Goal: Communication & Community: Participate in discussion

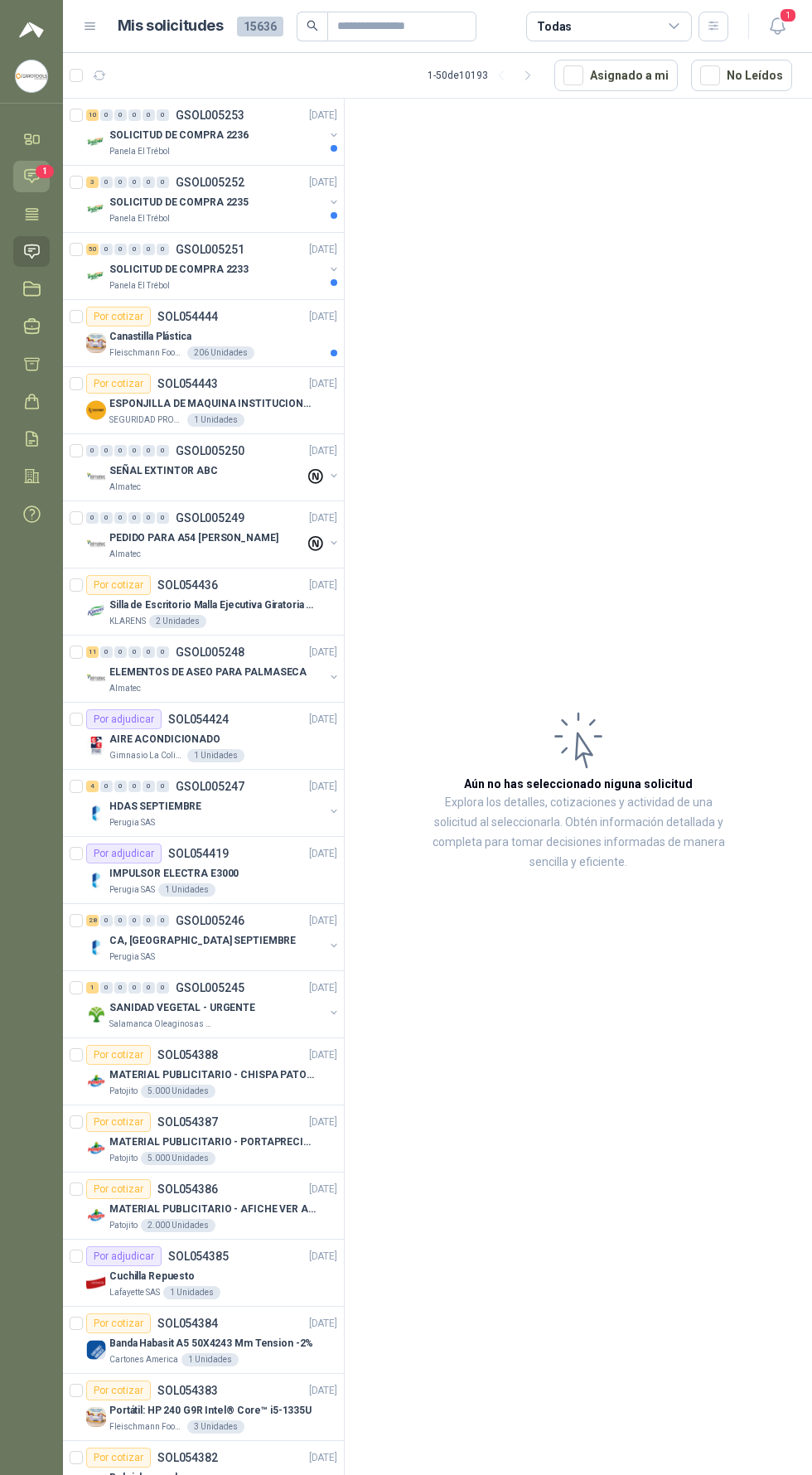
click at [41, 176] on span "1" at bounding box center [44, 172] width 18 height 13
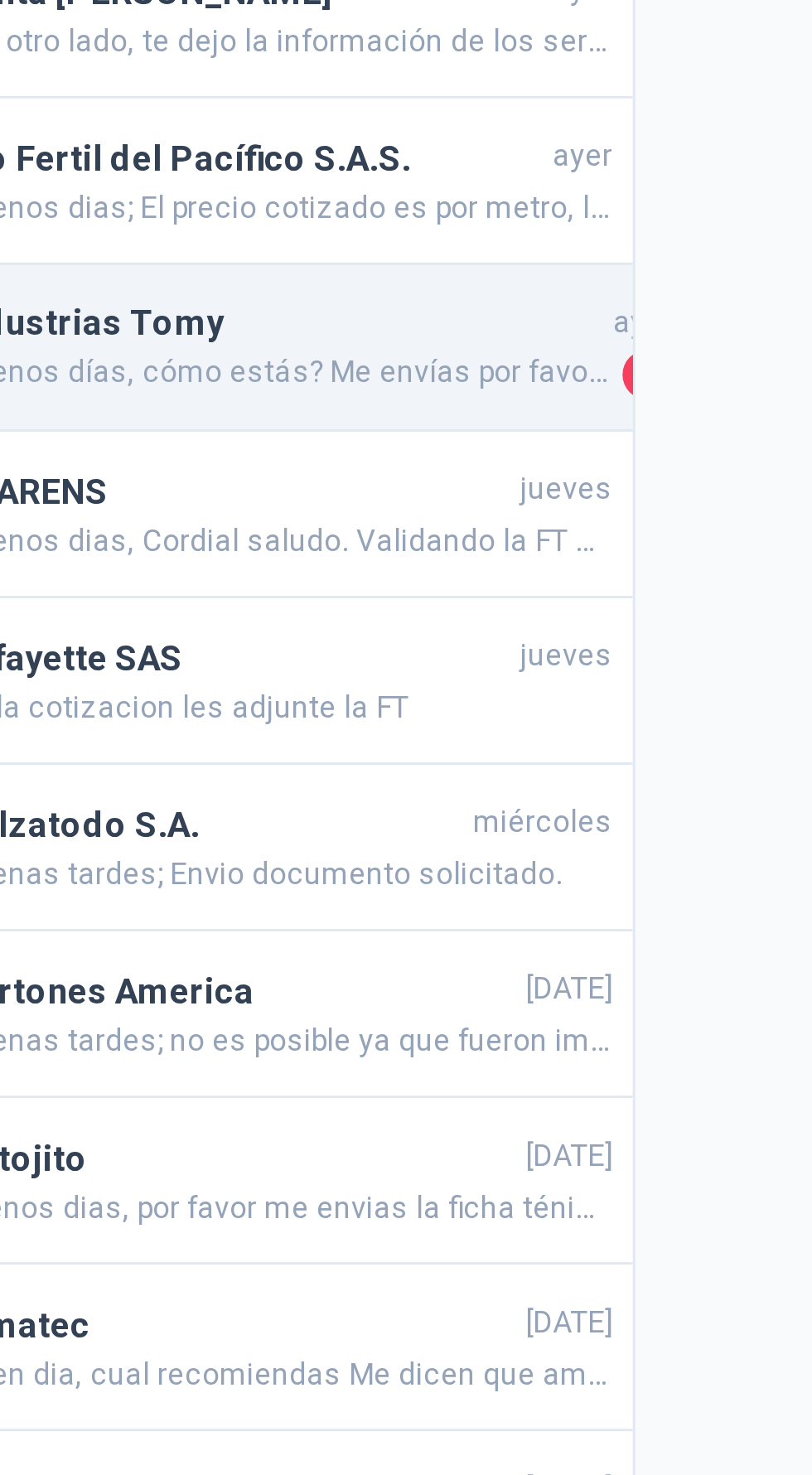
click at [292, 280] on h4 "Industrias Tomy" at bounding box center [225, 288] width 217 height 18
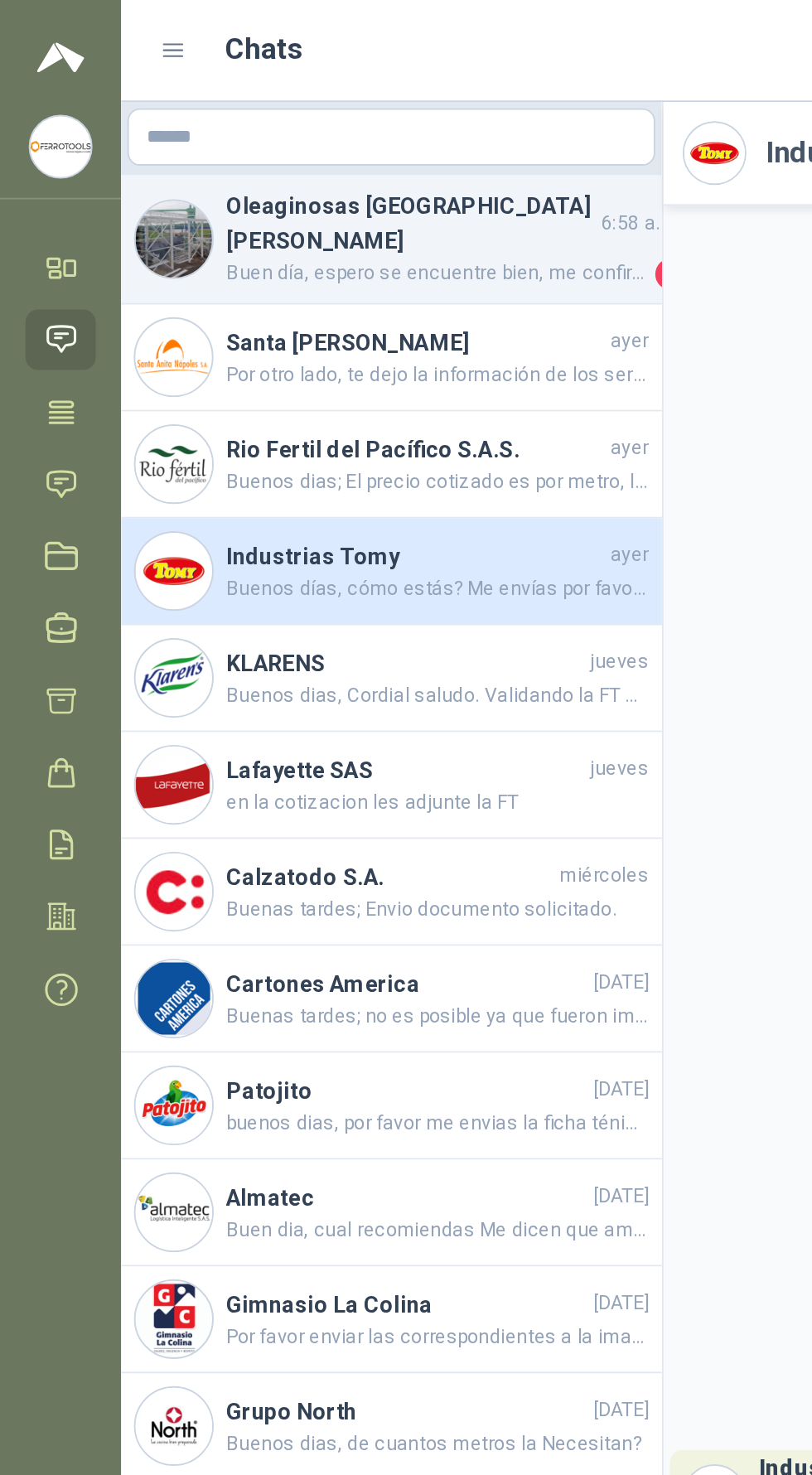
click at [285, 115] on h4 "Oleaginosas [GEOGRAPHIC_DATA][PERSON_NAME]" at bounding box center [213, 116] width 192 height 36
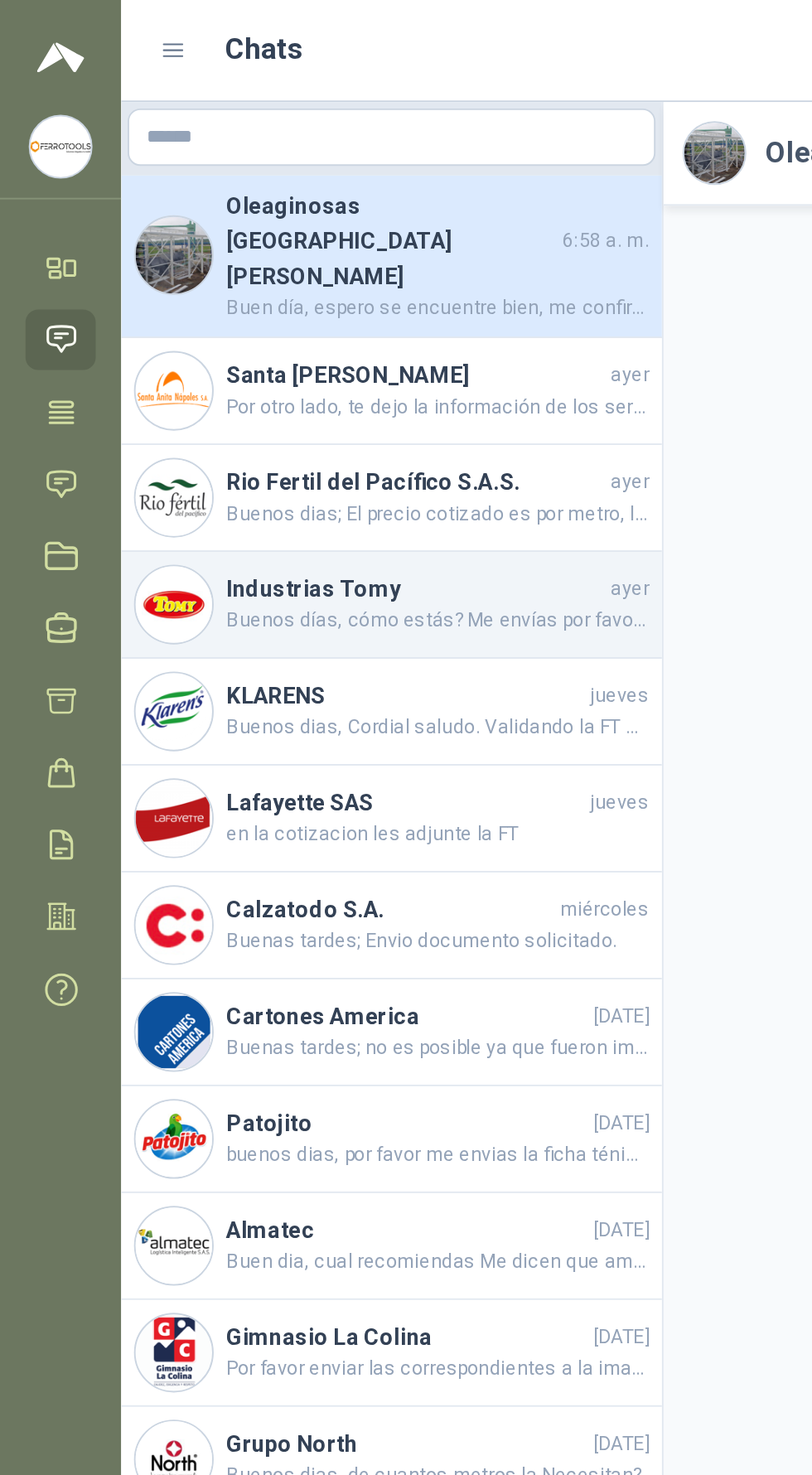
click at [249, 297] on h4 "Industrias Tomy" at bounding box center [216, 306] width 197 height 18
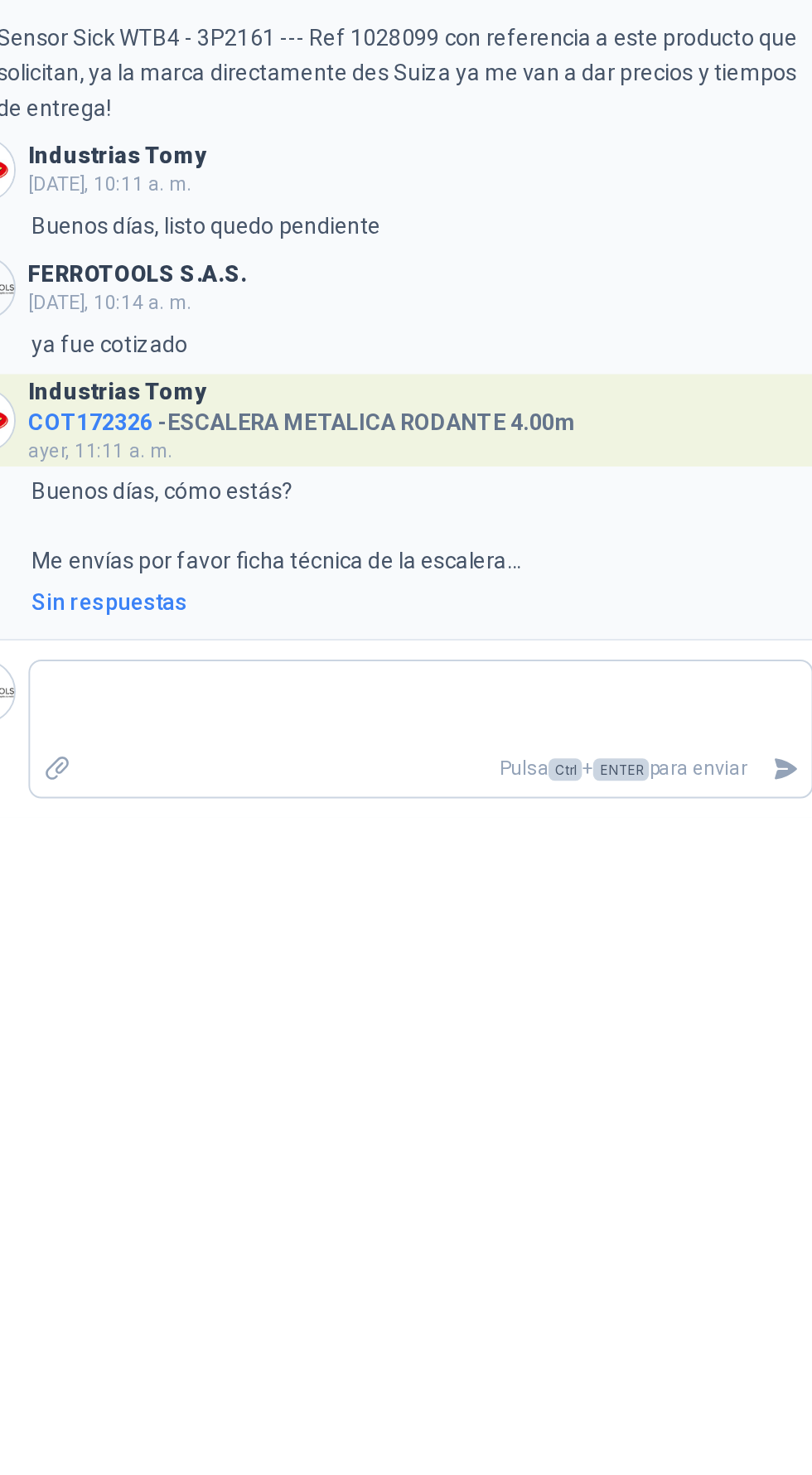
scroll to position [117, 0]
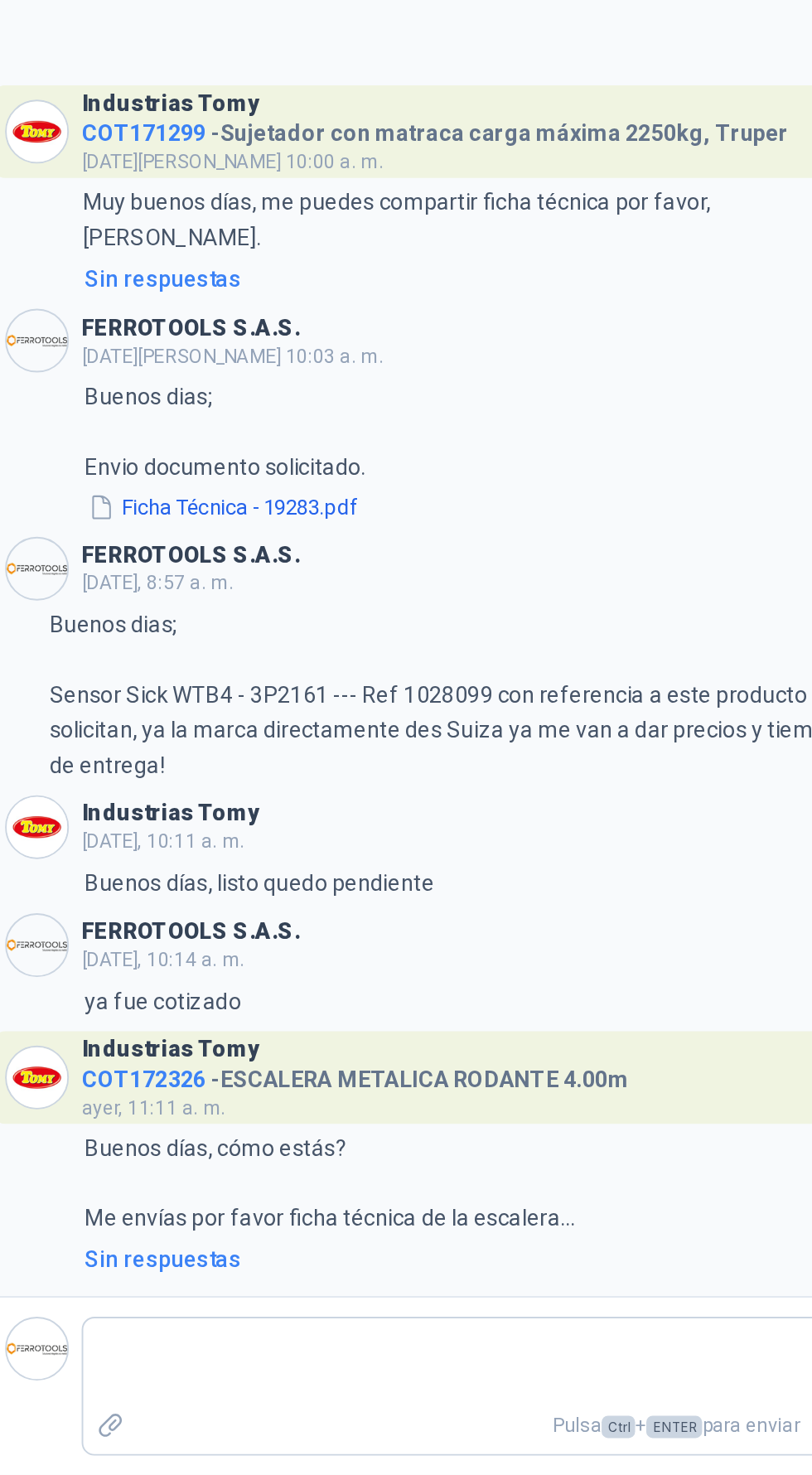
click at [600, 1267] on h4 "COT172326 - ESCALERA METALICA RODANTE 4.00m" at bounding box center [536, 1267] width 284 height 15
click at [418, 1267] on span "COT172326" at bounding box center [427, 1270] width 65 height 13
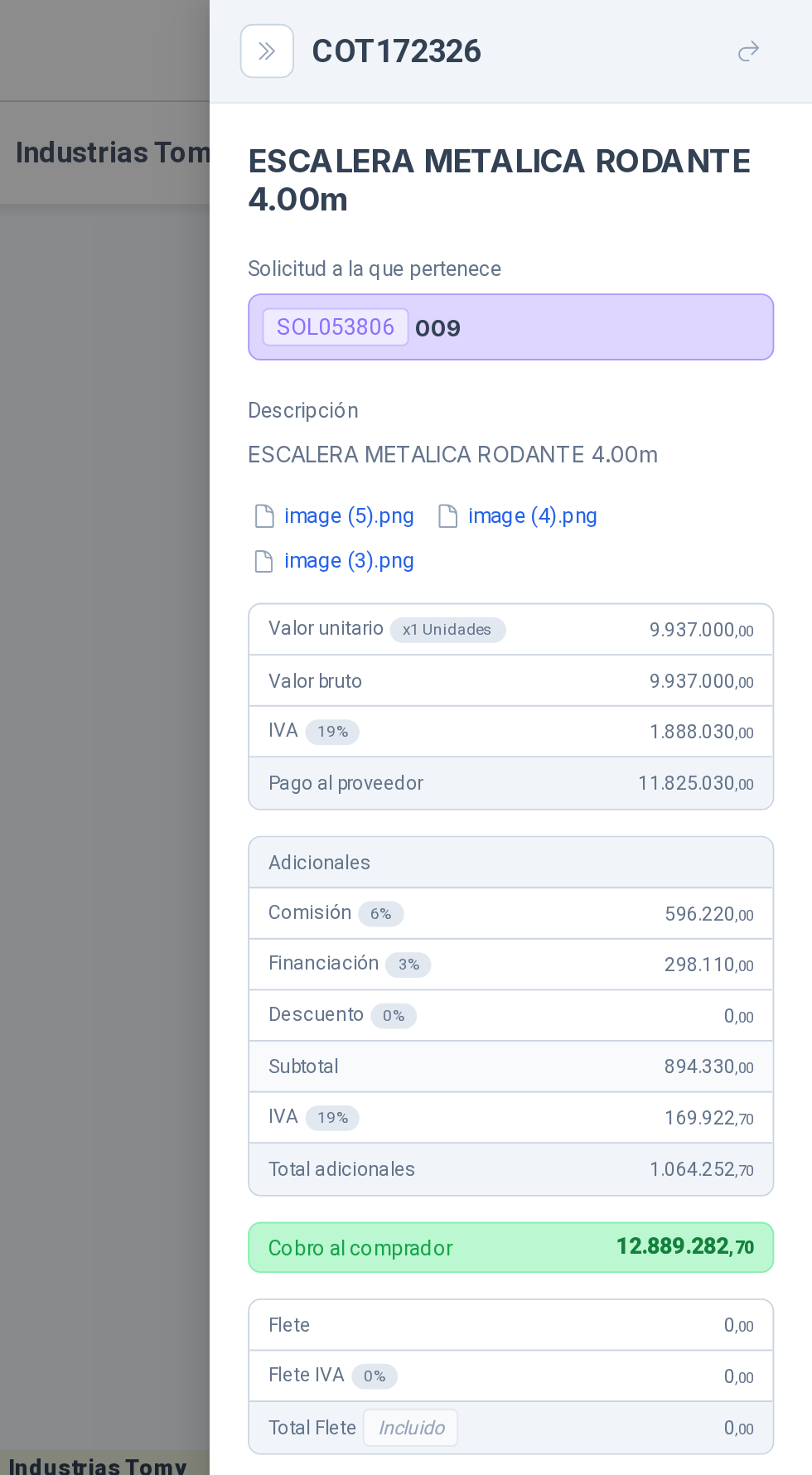
scroll to position [25, 0]
click at [583, 267] on button "image (5).png" at bounding box center [563, 268] width 89 height 17
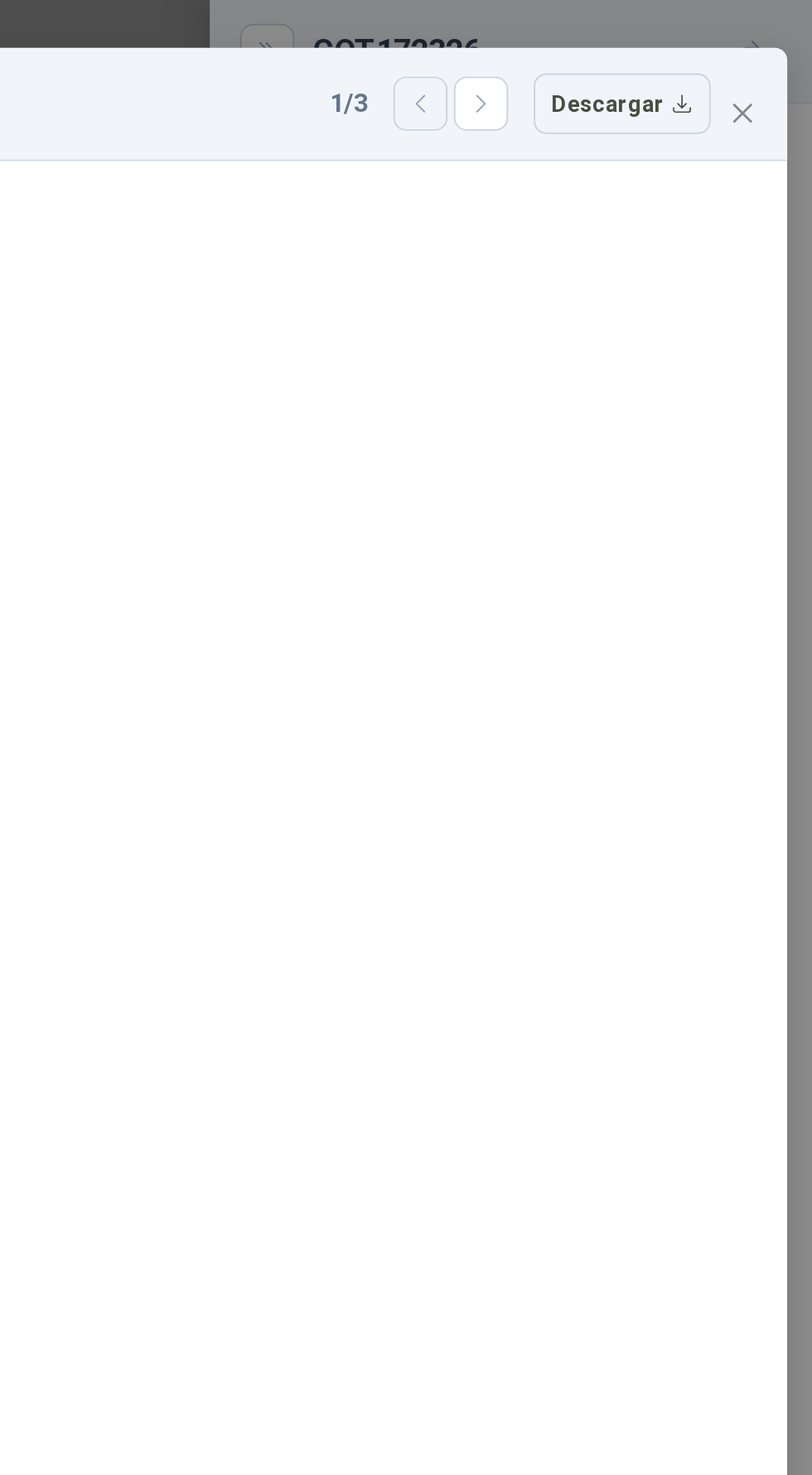
click at [607, 47] on icon "button" at bounding box center [608, 53] width 14 height 14
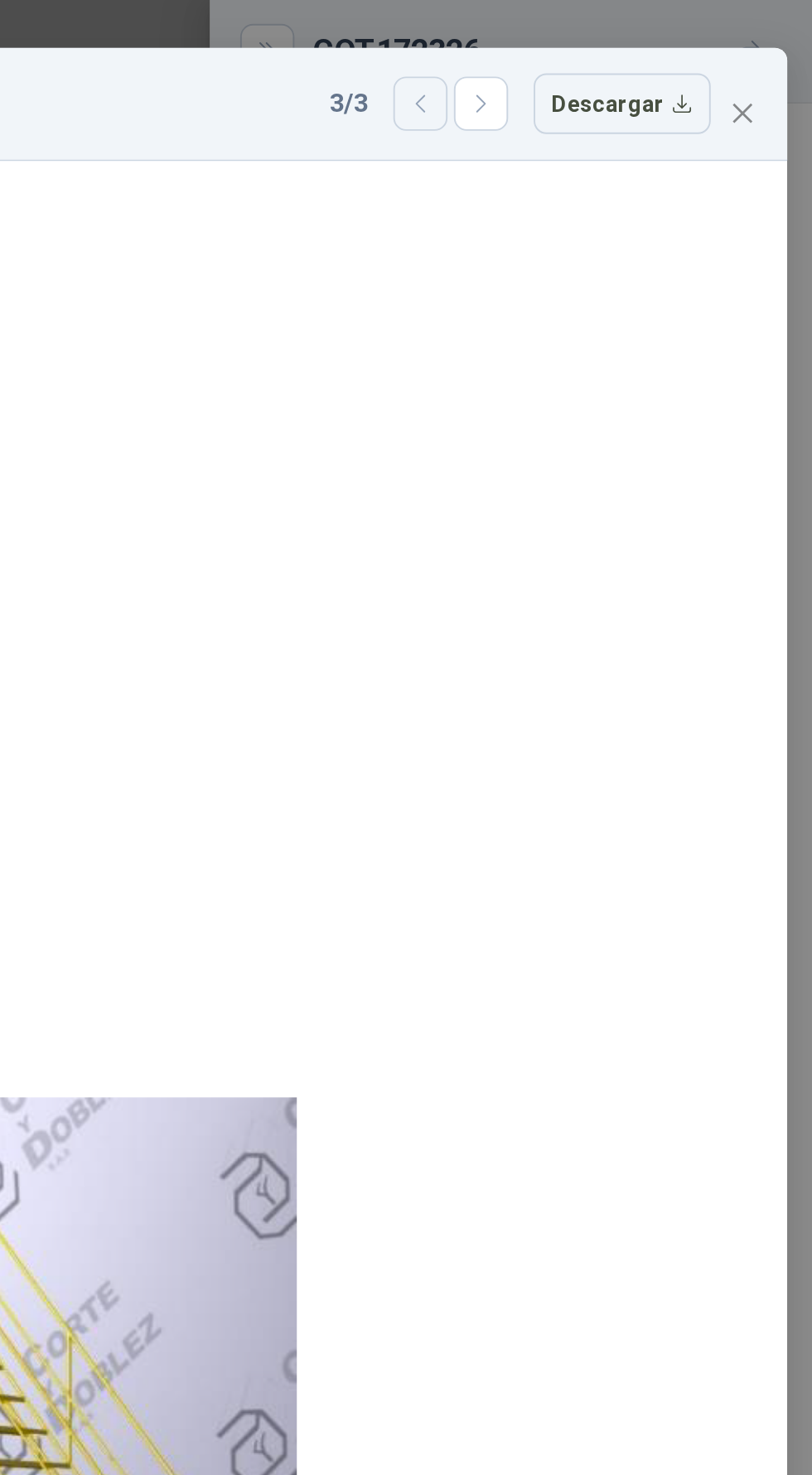
click at [607, 47] on icon "button" at bounding box center [608, 53] width 14 height 14
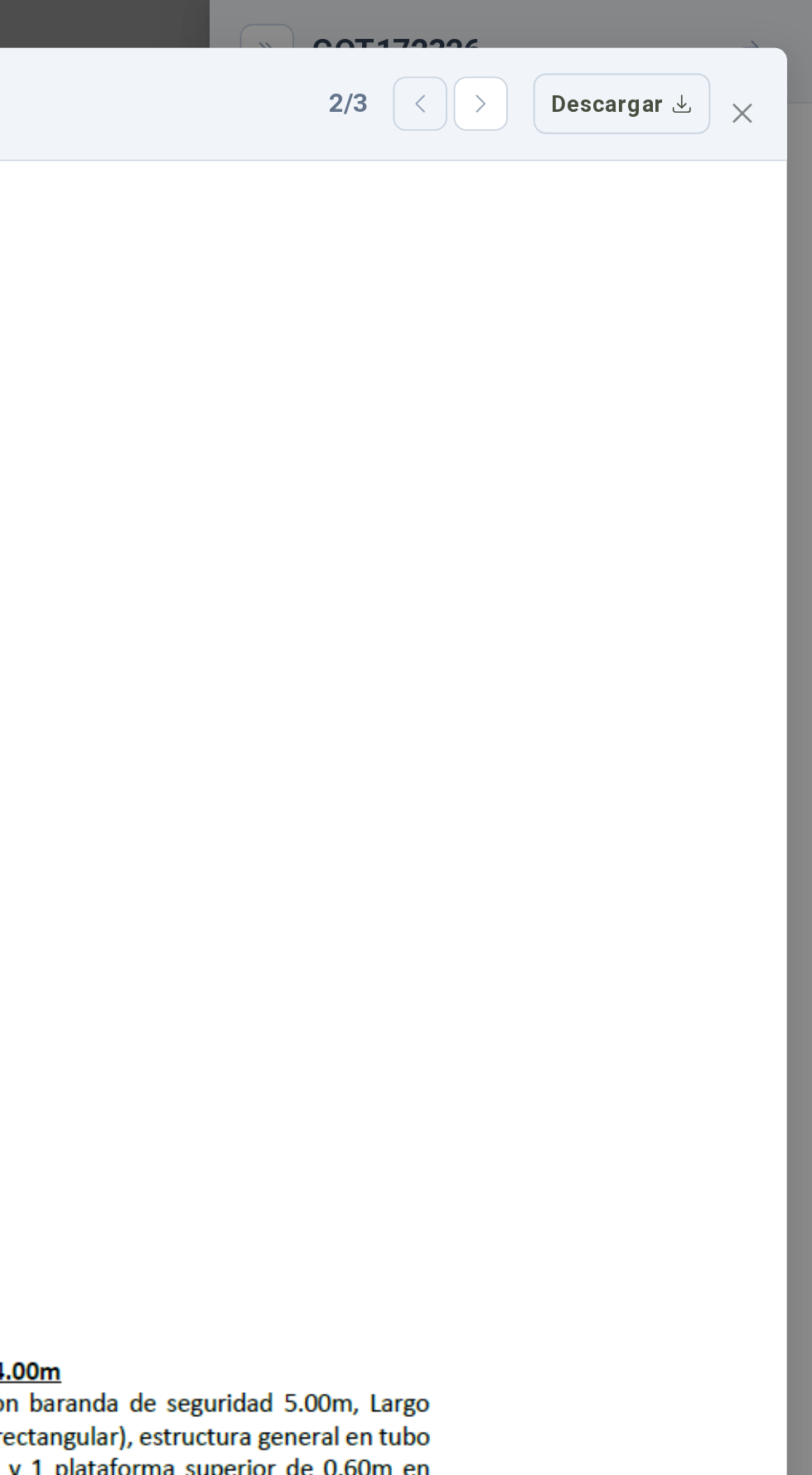
click at [608, 47] on icon "button" at bounding box center [608, 53] width 14 height 14
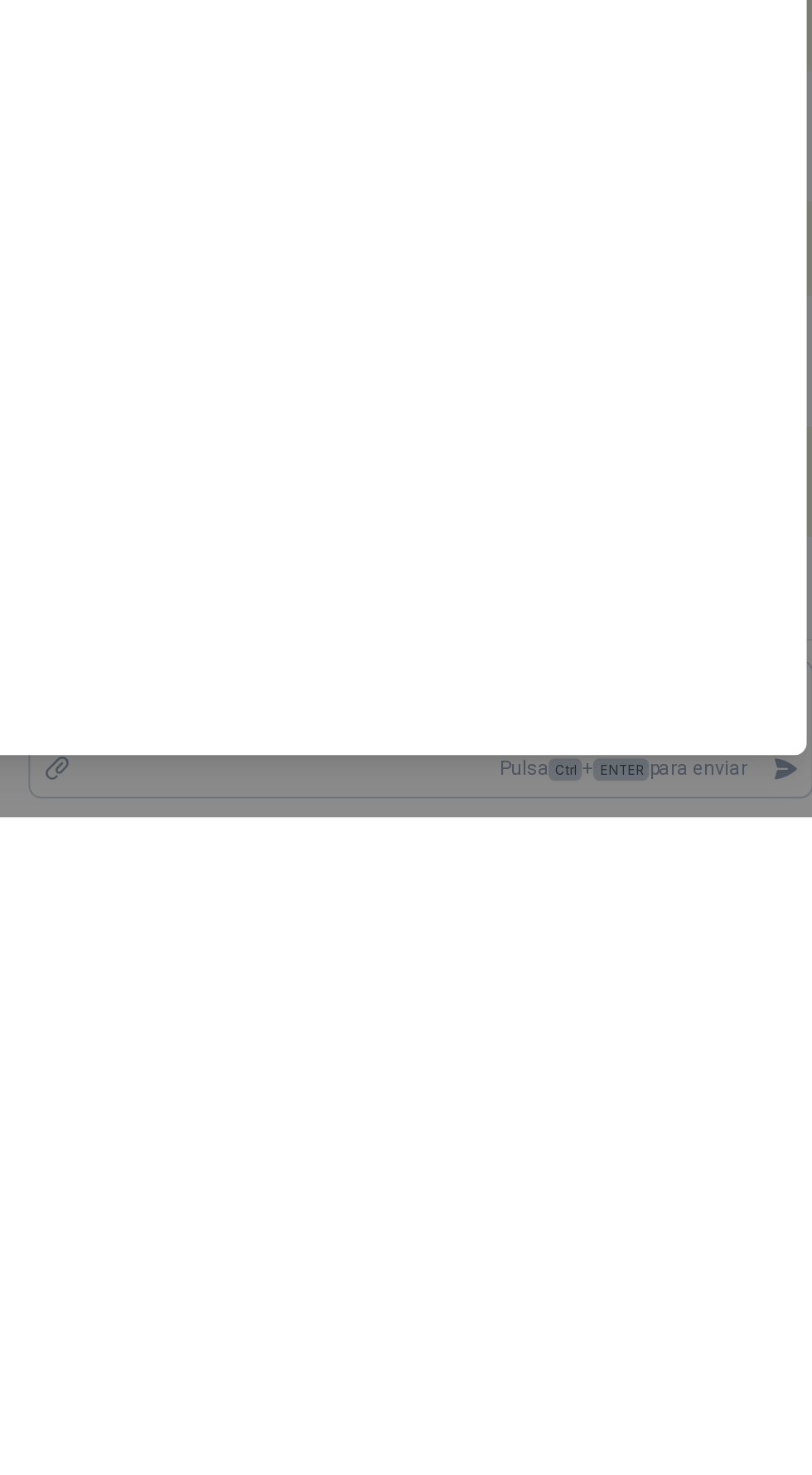
scroll to position [117, 0]
